Goal: Task Accomplishment & Management: Manage account settings

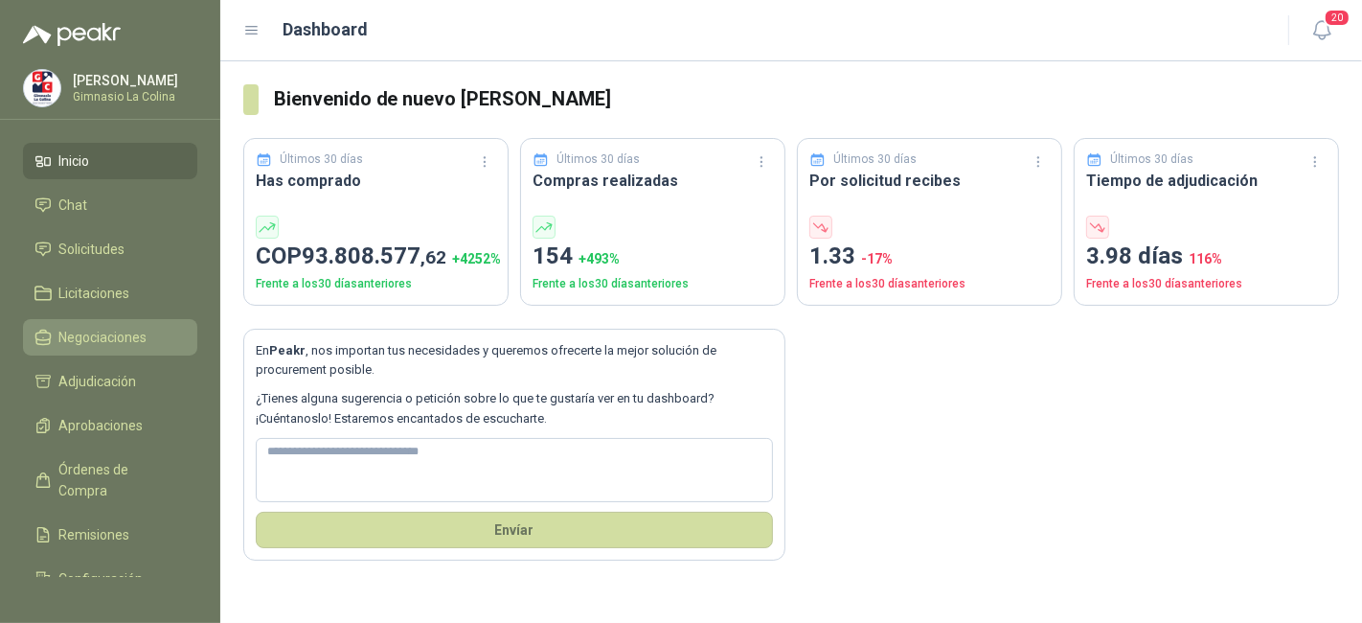
click at [171, 323] on link "Negociaciones" at bounding box center [110, 337] width 174 height 36
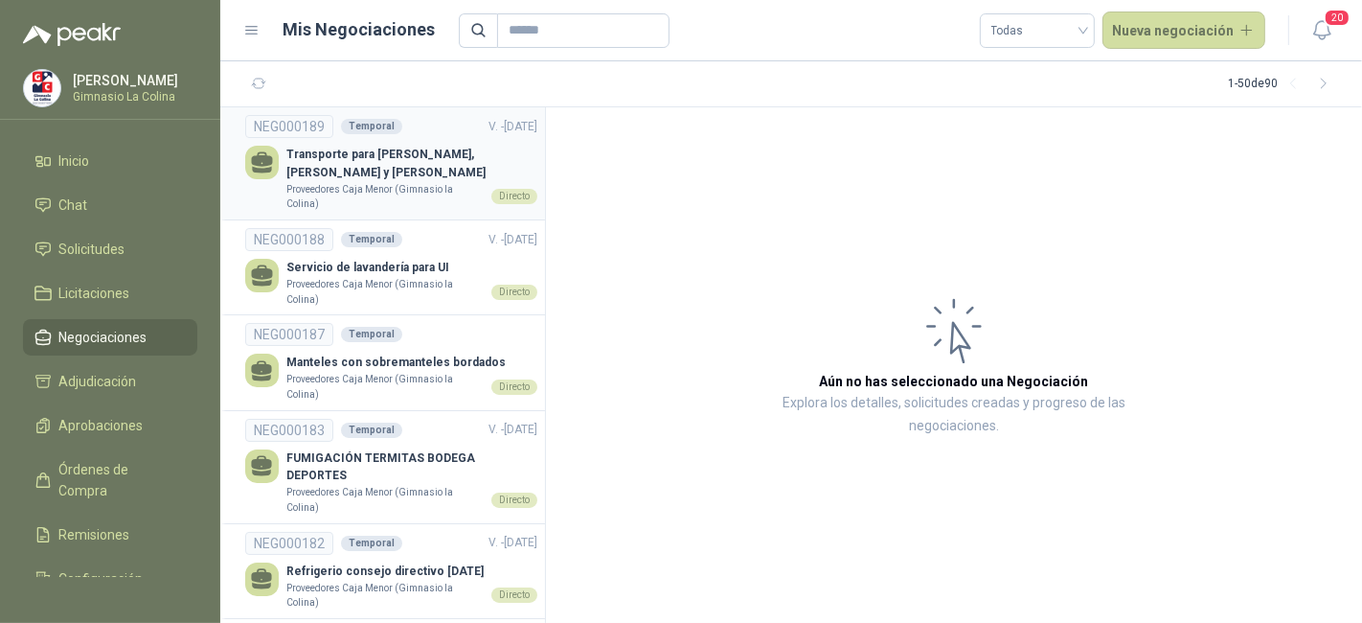
click at [428, 167] on p "Transporte para [PERSON_NAME], [PERSON_NAME] y [PERSON_NAME]" at bounding box center [411, 164] width 251 height 36
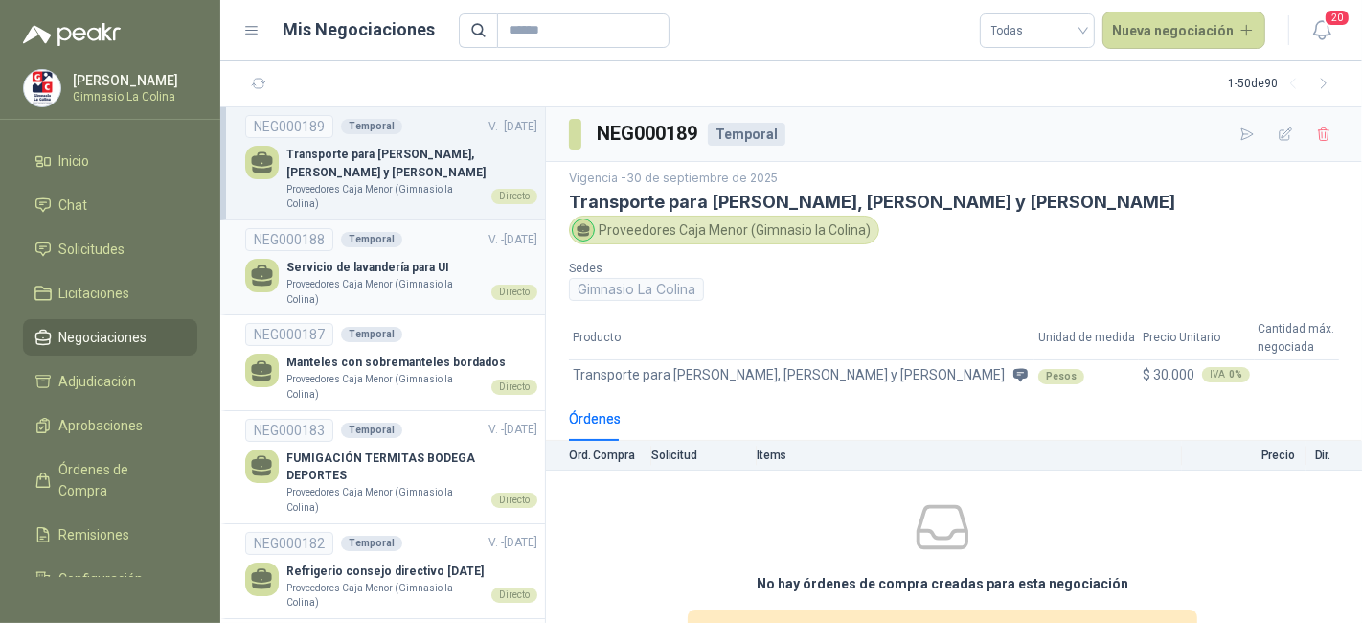
click at [404, 275] on p "Servicio de lavandería para UI" at bounding box center [411, 268] width 251 height 18
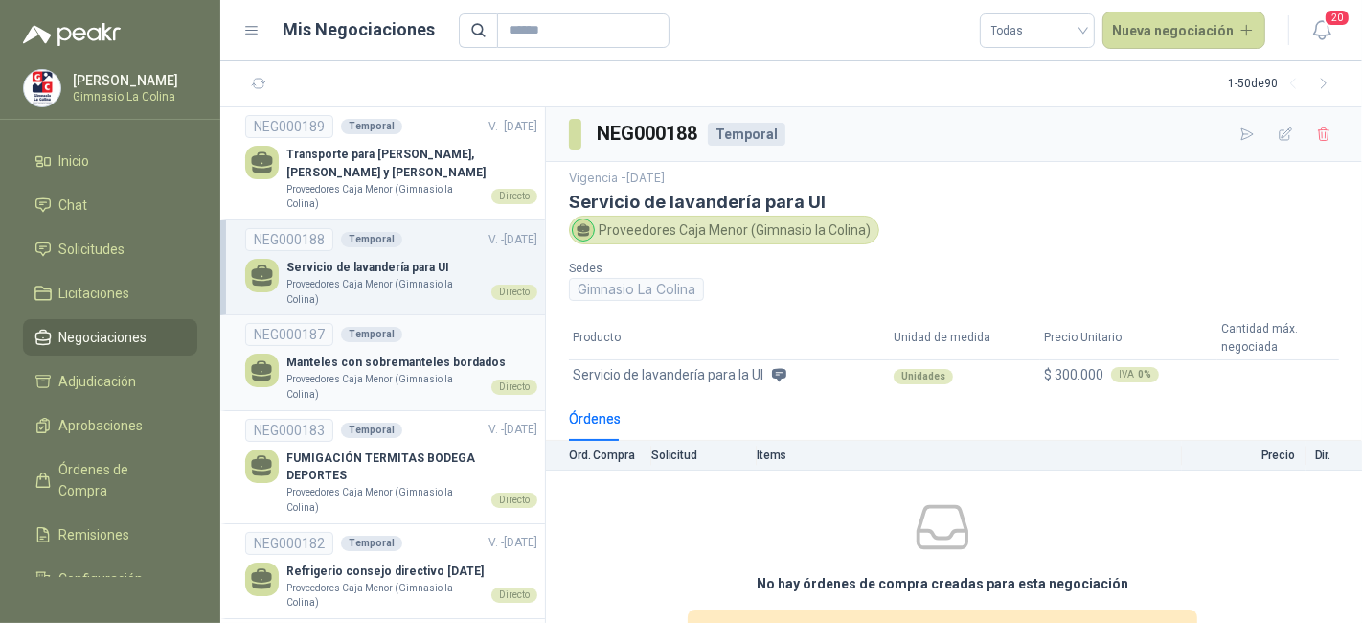
click at [413, 354] on p "Manteles con sobremanteles bordados" at bounding box center [411, 362] width 251 height 18
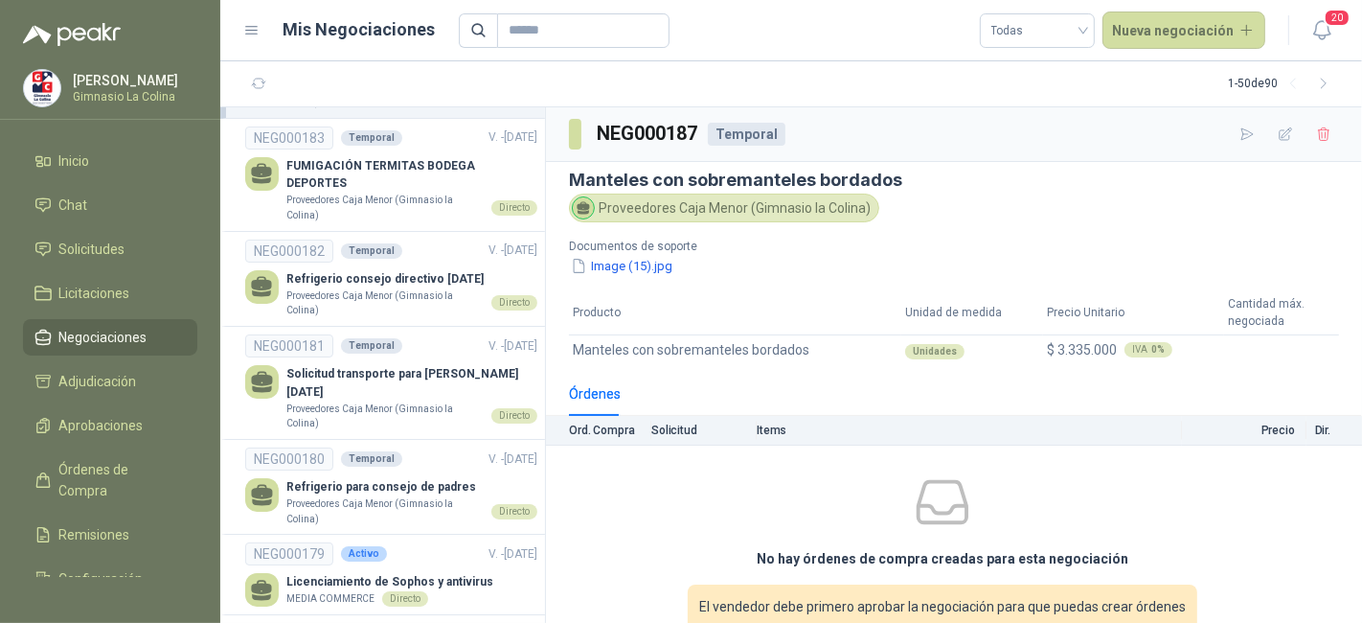
scroll to position [295, 0]
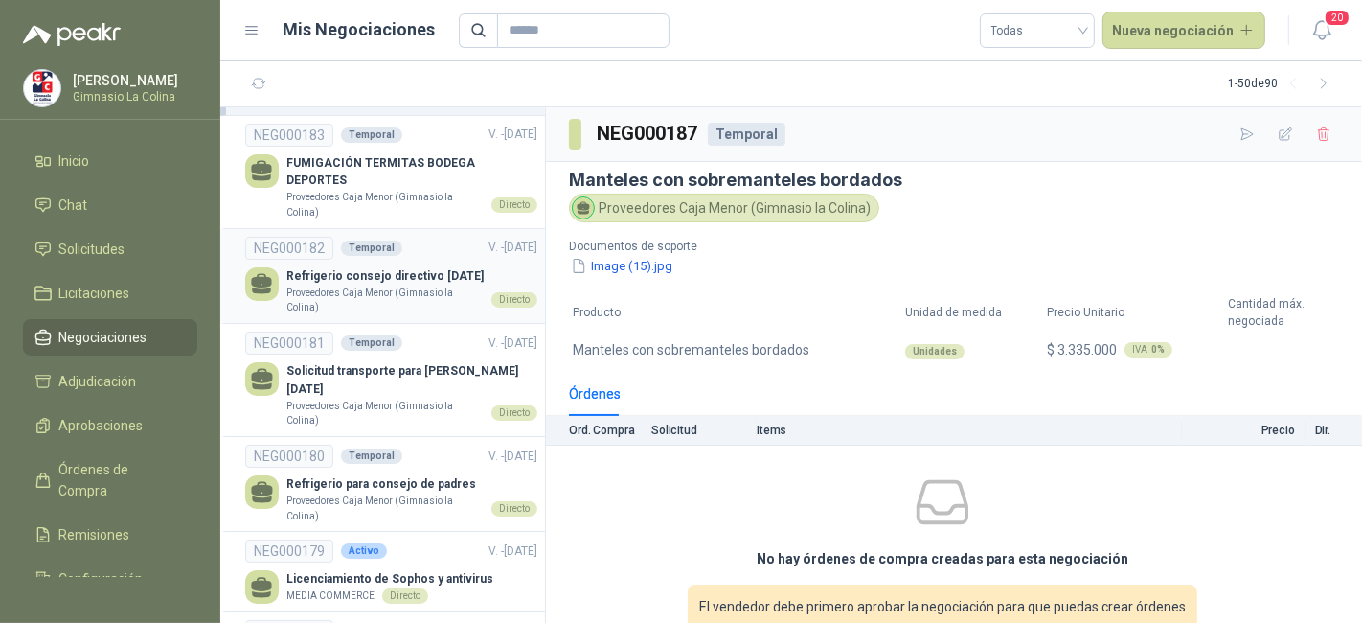
click at [418, 291] on p "Proveedores Caja Menor (Gimnasio la Colina)" at bounding box center [384, 300] width 197 height 30
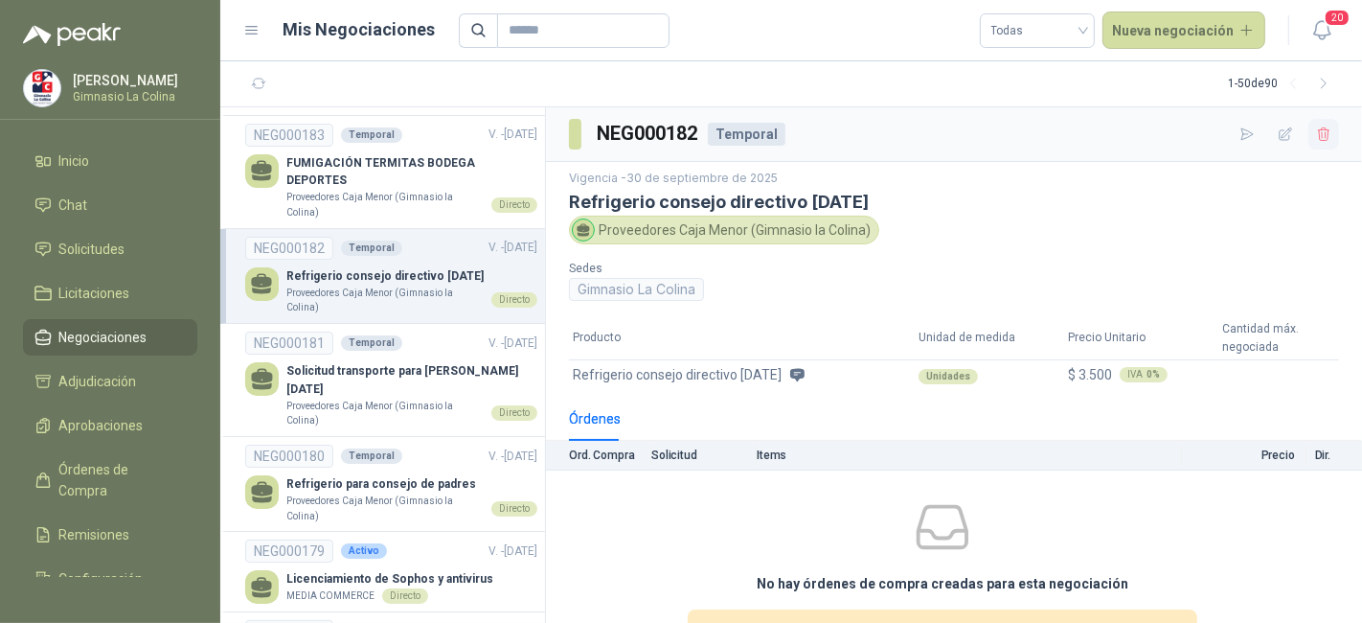
click at [1318, 135] on icon "button" at bounding box center [1323, 133] width 11 height 13
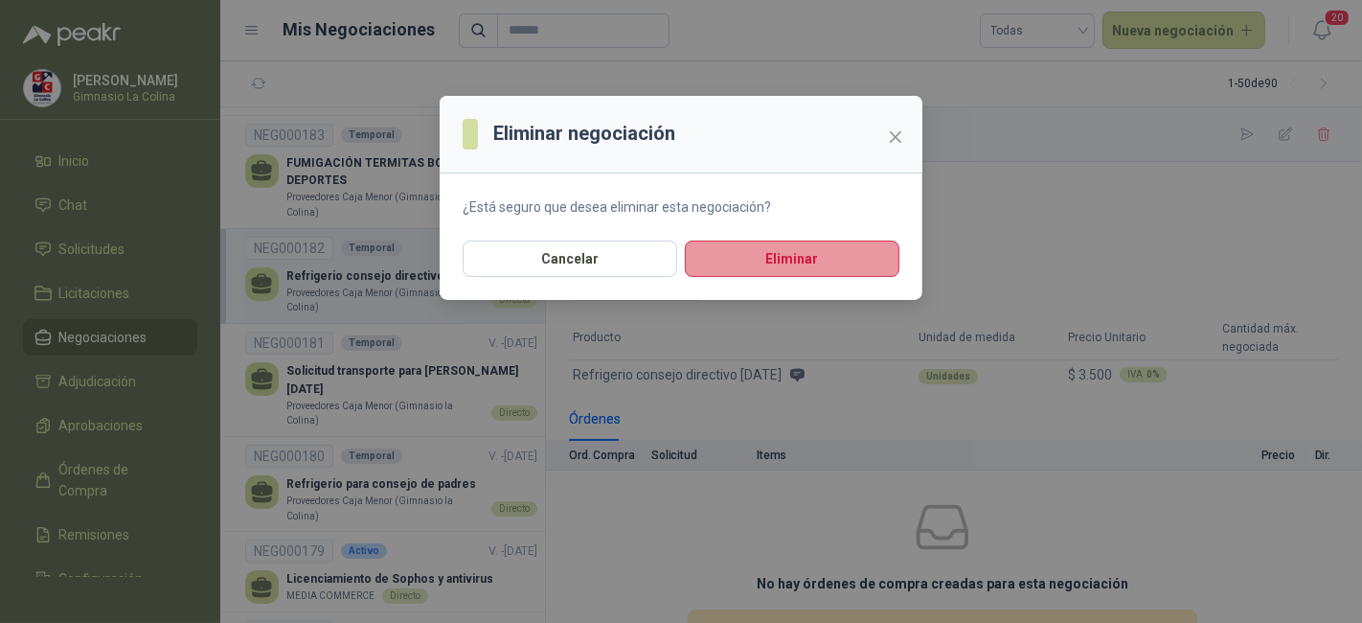
click at [815, 271] on button "Eliminar" at bounding box center [792, 258] width 215 height 36
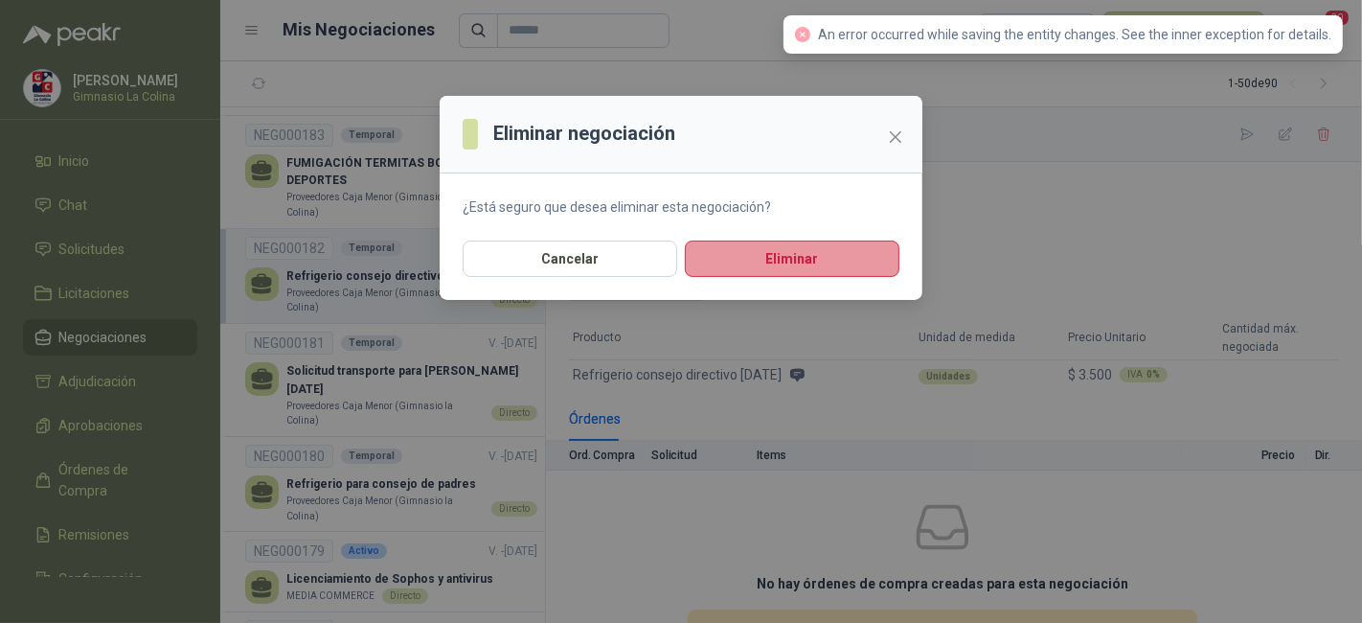
click at [781, 269] on button "Eliminar" at bounding box center [792, 258] width 215 height 36
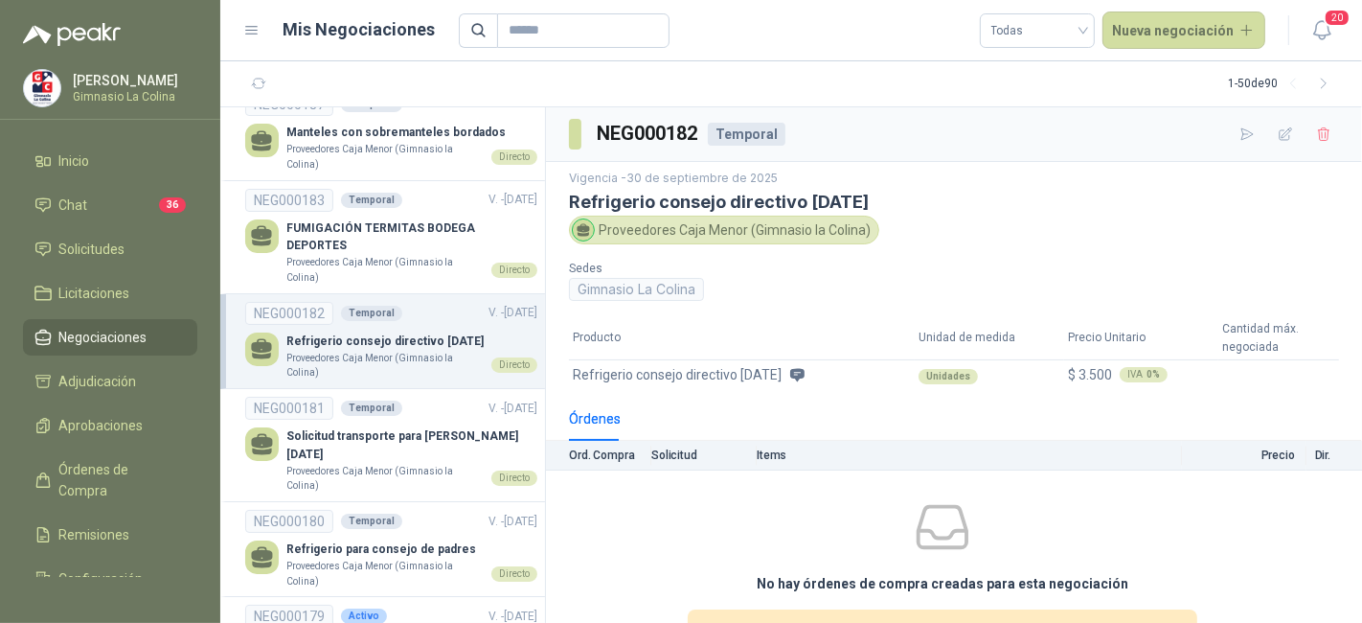
scroll to position [289, 0]
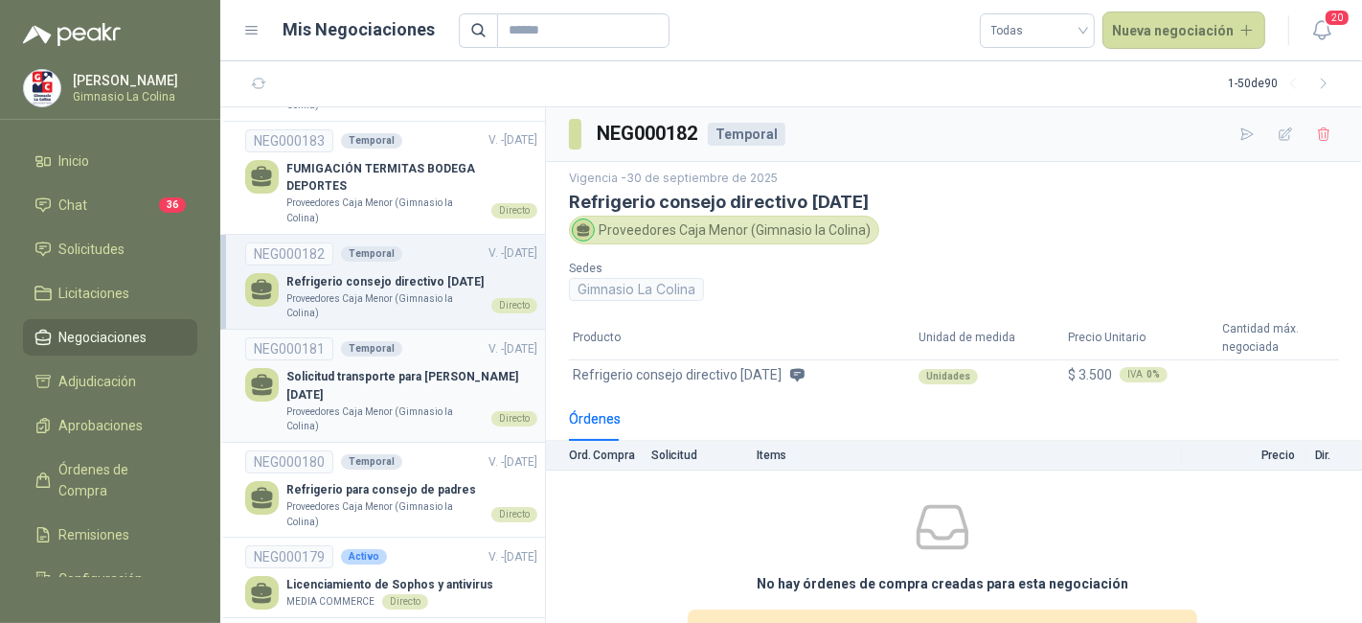
click at [407, 404] on p "Proveedores Caja Menor (Gimnasio la Colina)" at bounding box center [384, 419] width 197 height 30
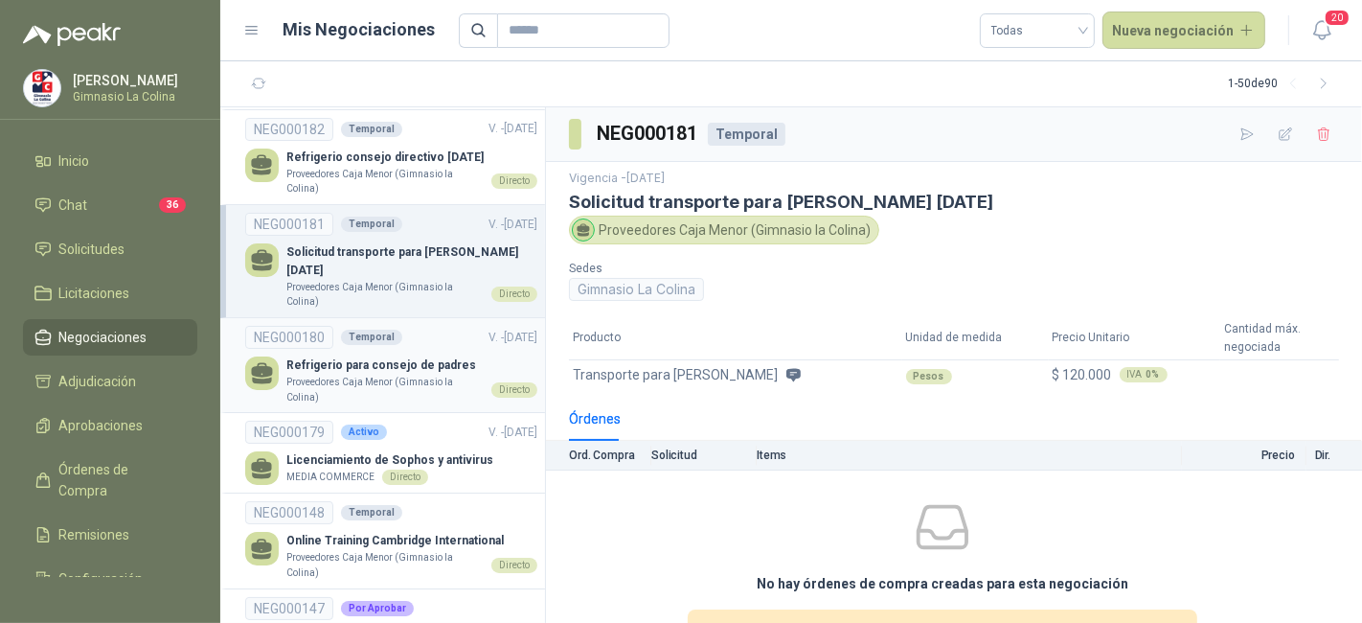
scroll to position [422, 0]
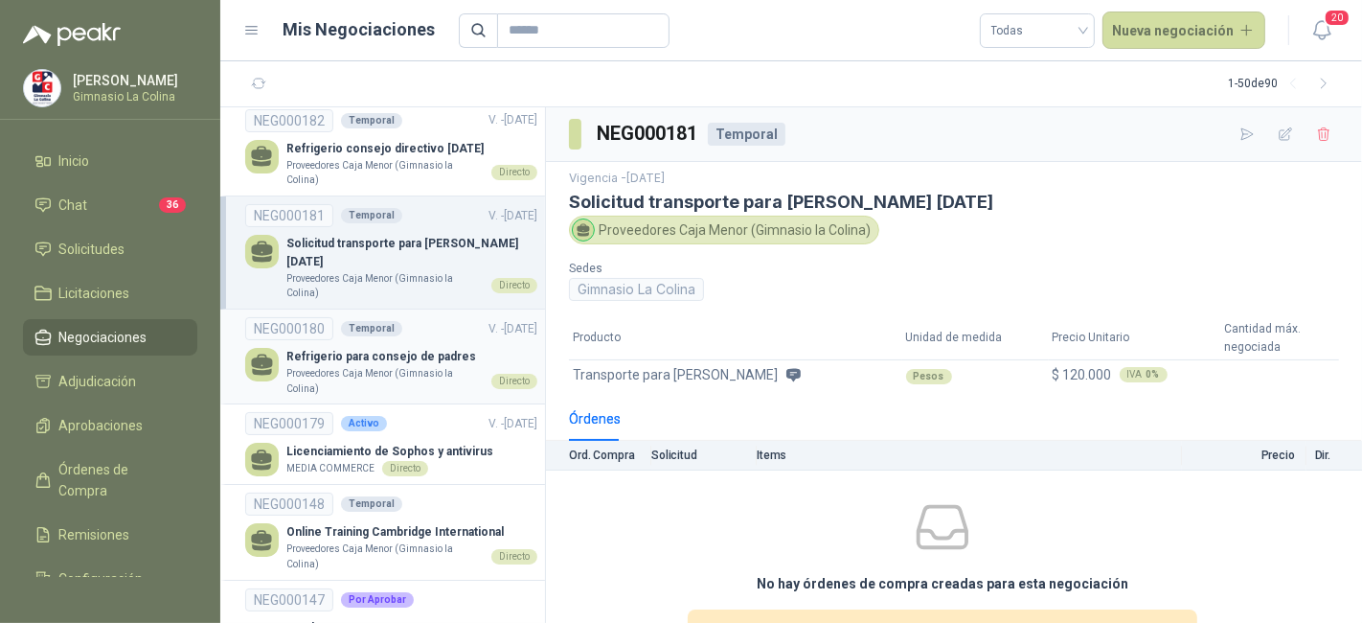
click at [437, 348] on p "Refrigerio para consejo de padres" at bounding box center [411, 357] width 251 height 18
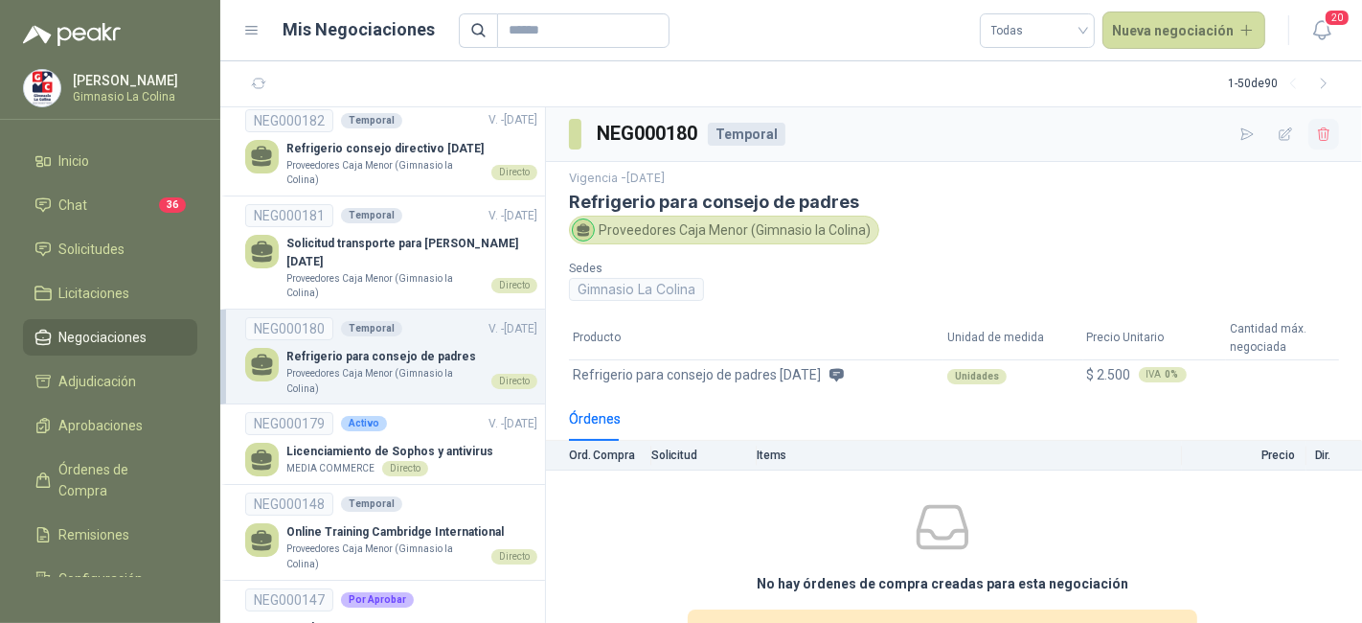
click at [1316, 126] on icon "button" at bounding box center [1324, 134] width 16 height 16
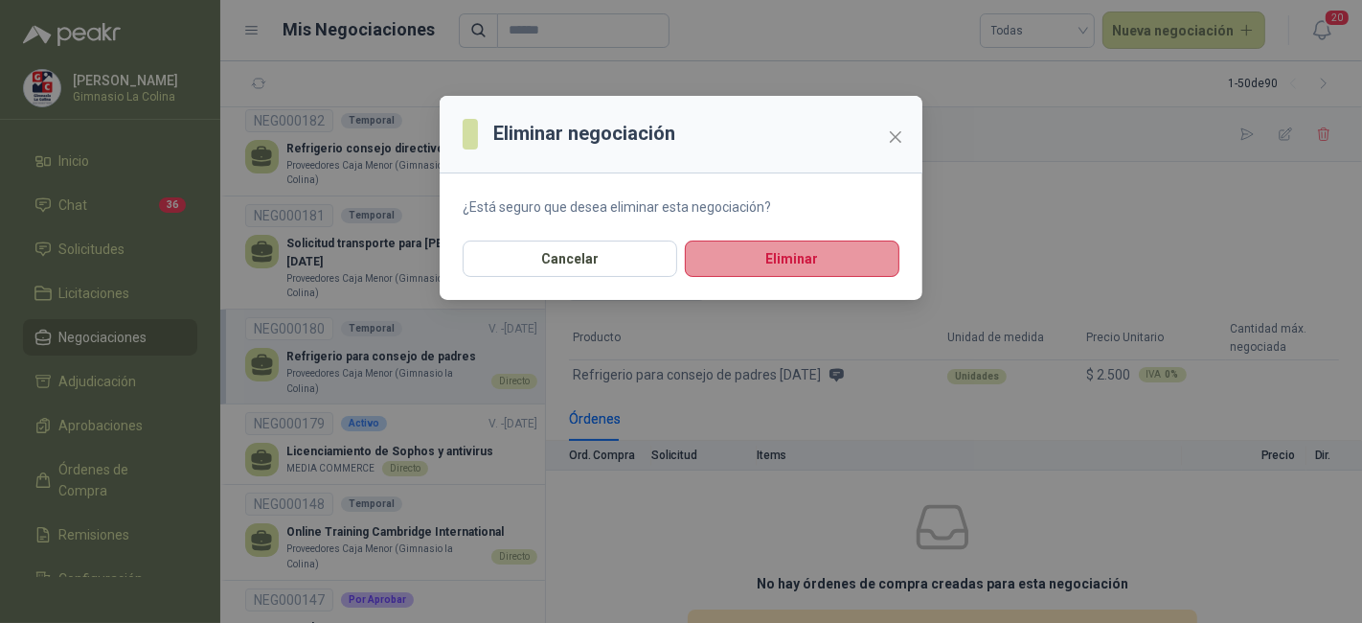
click at [872, 261] on button "Eliminar" at bounding box center [792, 258] width 215 height 36
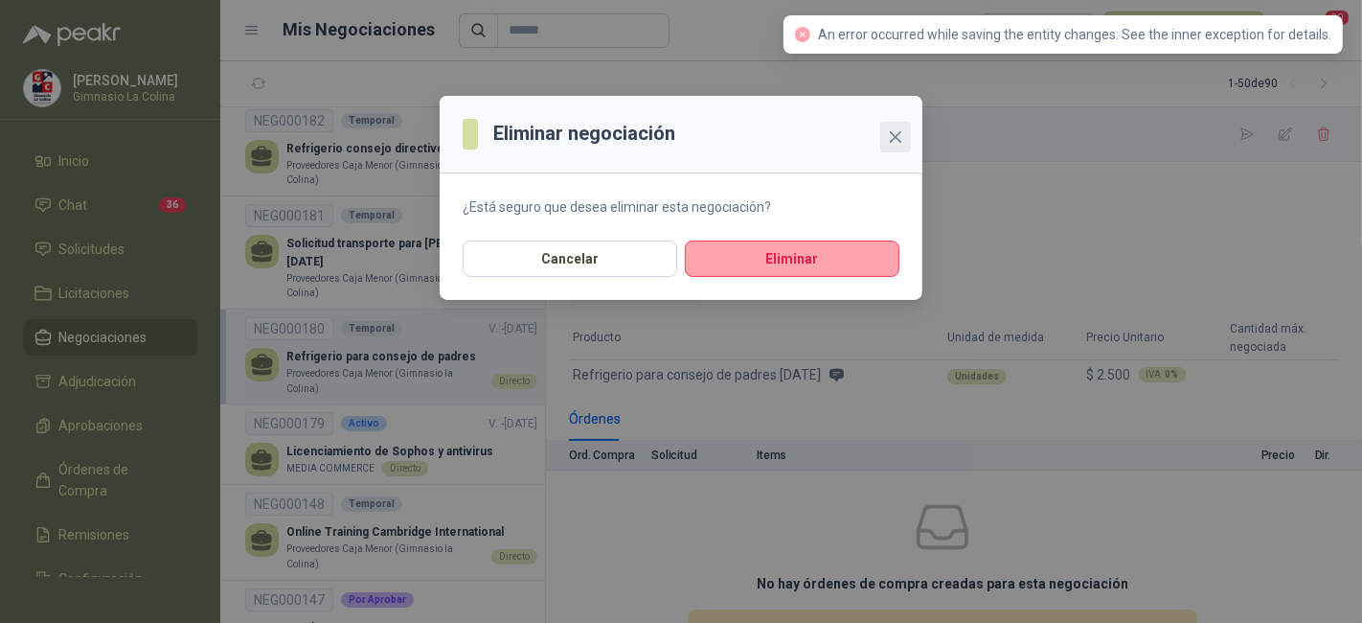
click at [890, 148] on button "Close" at bounding box center [895, 137] width 31 height 31
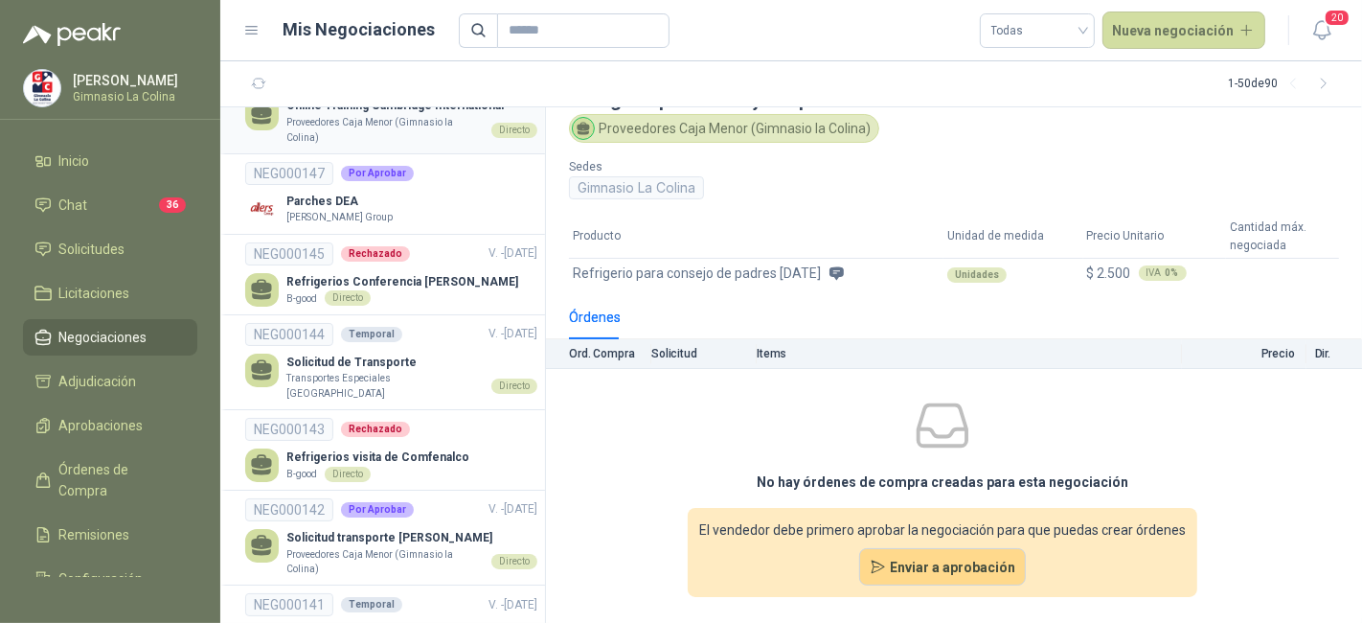
scroll to position [862, 0]
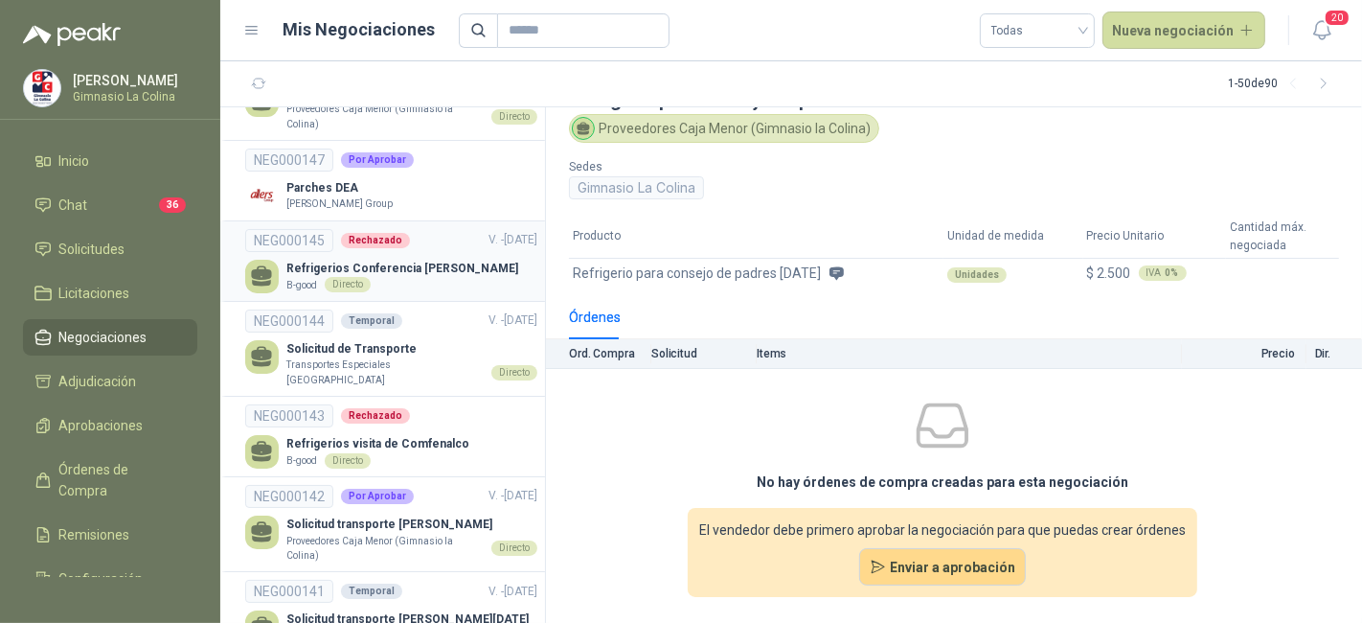
click at [432, 260] on p "Refrigerios Conferencia [PERSON_NAME]" at bounding box center [402, 269] width 232 height 18
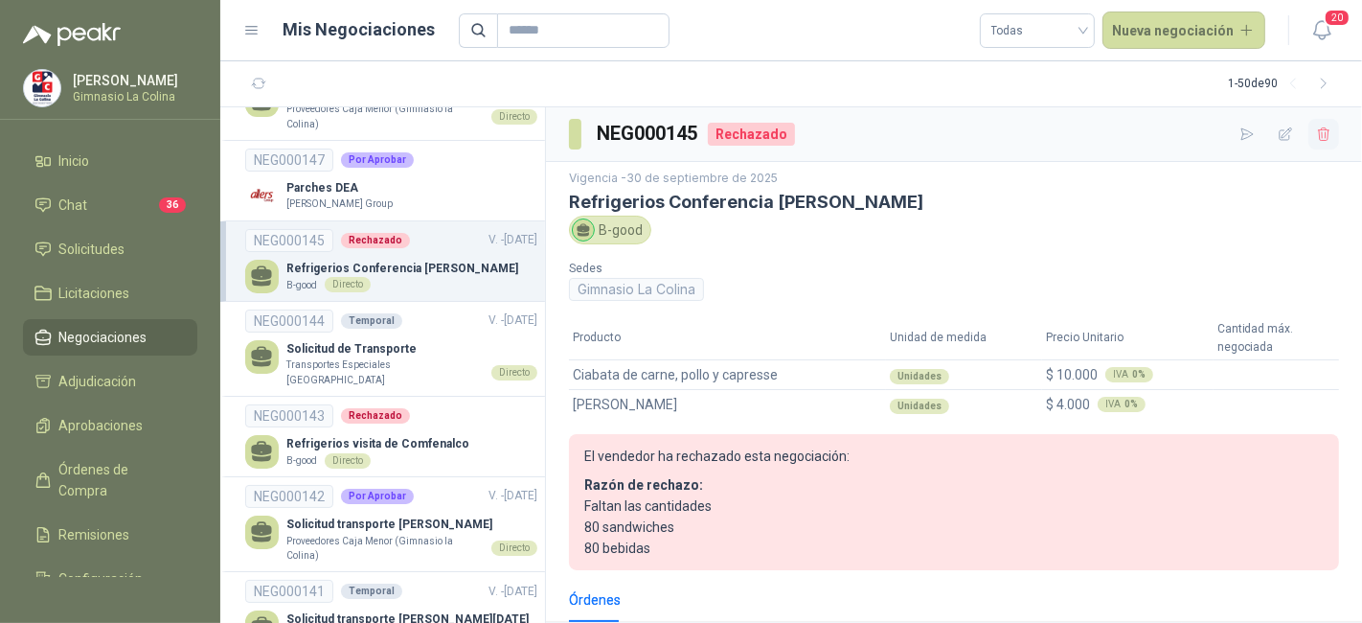
click at [1316, 139] on icon "button" at bounding box center [1324, 134] width 16 height 16
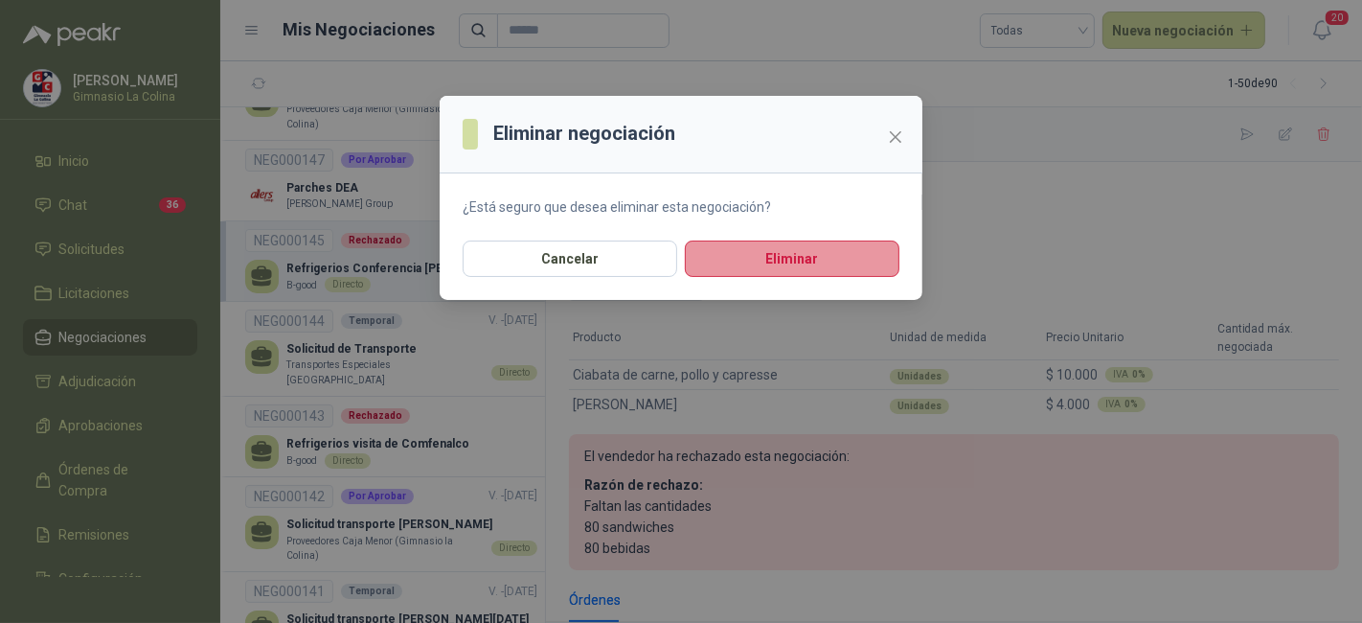
click at [849, 242] on button "Eliminar" at bounding box center [792, 258] width 215 height 36
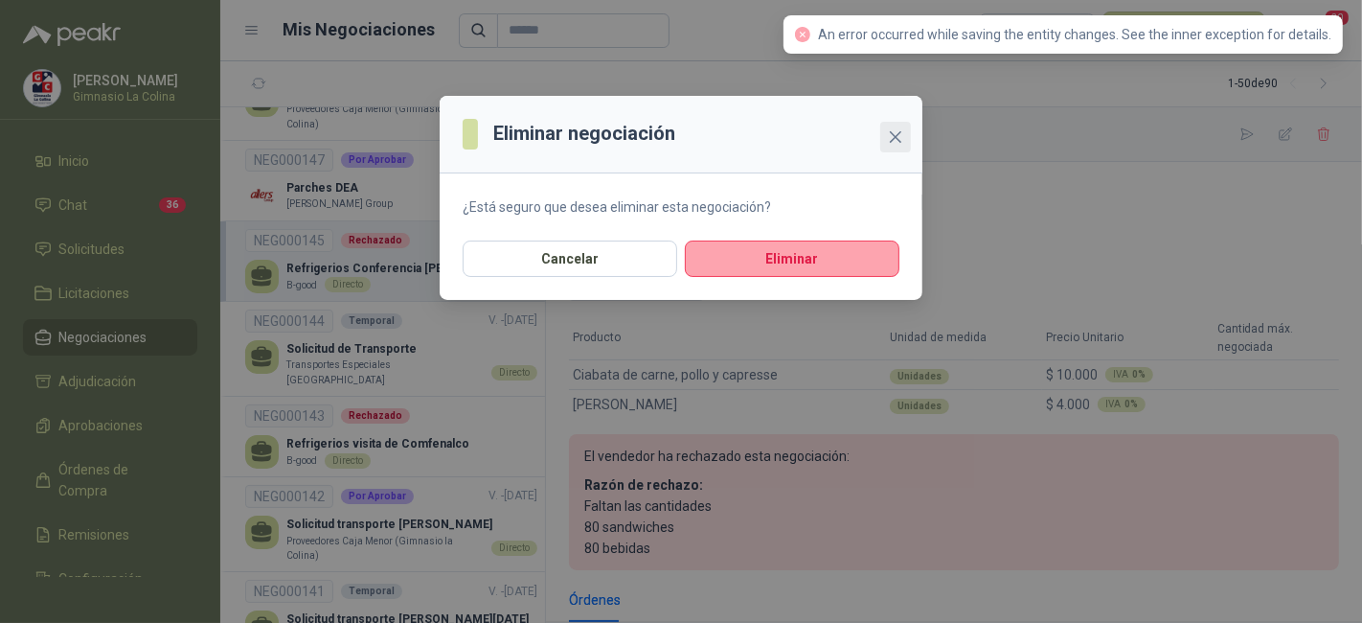
click at [902, 139] on icon "close" at bounding box center [895, 136] width 15 height 15
